Goal: Navigation & Orientation: Find specific page/section

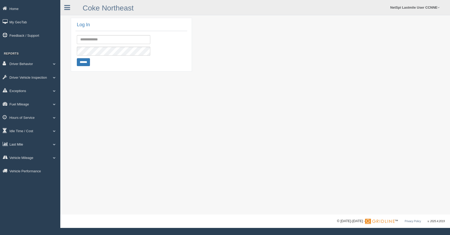
click at [20, 144] on link "Last Mile" at bounding box center [30, 144] width 60 height 12
click at [19, 168] on link "Zone Editor" at bounding box center [34, 165] width 50 height 9
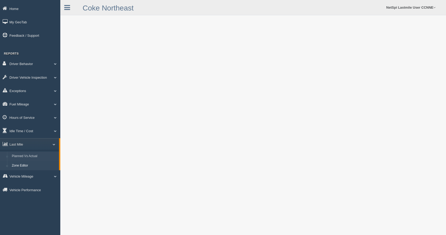
click at [31, 158] on link "Planned Vs Actual" at bounding box center [34, 156] width 50 height 9
click at [32, 178] on link "Vehicle Mileage" at bounding box center [30, 176] width 60 height 12
click at [23, 154] on link "Vehicle Mileage" at bounding box center [29, 158] width 59 height 12
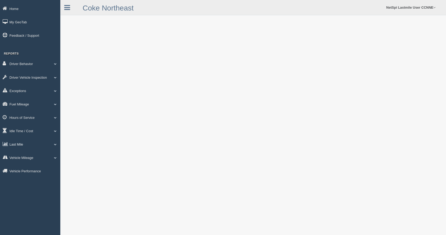
click at [25, 148] on link "Last Mile" at bounding box center [30, 144] width 60 height 12
click at [26, 177] on link "Vehicle Mileage" at bounding box center [30, 176] width 60 height 12
click at [25, 189] on link "Vehicle Performance" at bounding box center [30, 190] width 60 height 12
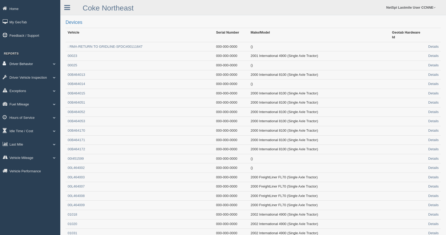
click at [20, 61] on link "Driver Behavior" at bounding box center [30, 64] width 60 height 12
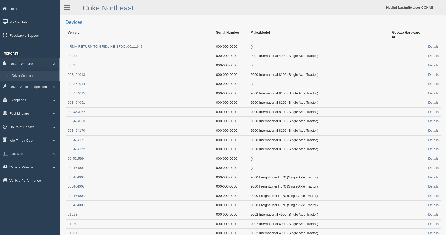
click at [24, 76] on link "Driver Scorecard" at bounding box center [34, 75] width 50 height 9
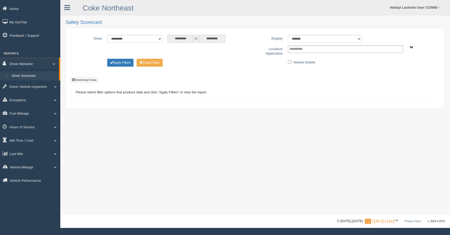
click at [39, 65] on link "Driver Behavior" at bounding box center [29, 64] width 59 height 12
